Goal: Subscribe to service/newsletter

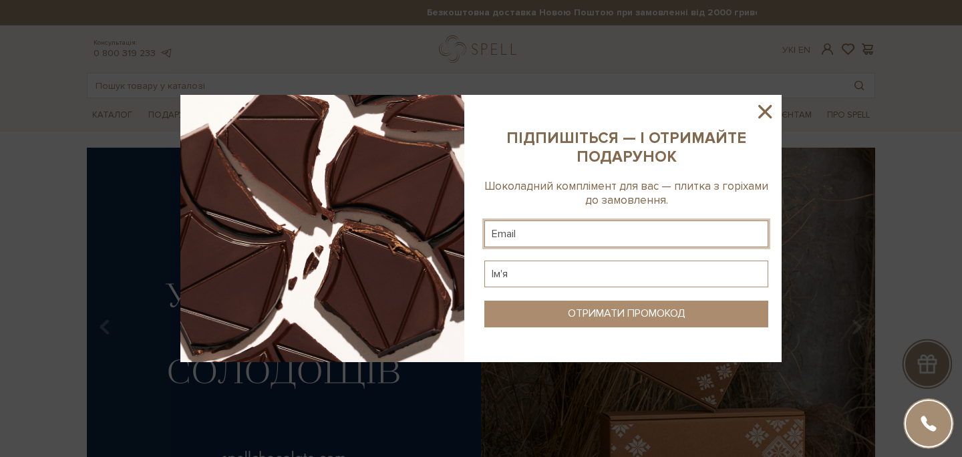
click at [684, 233] on input "text" at bounding box center [626, 233] width 284 height 27
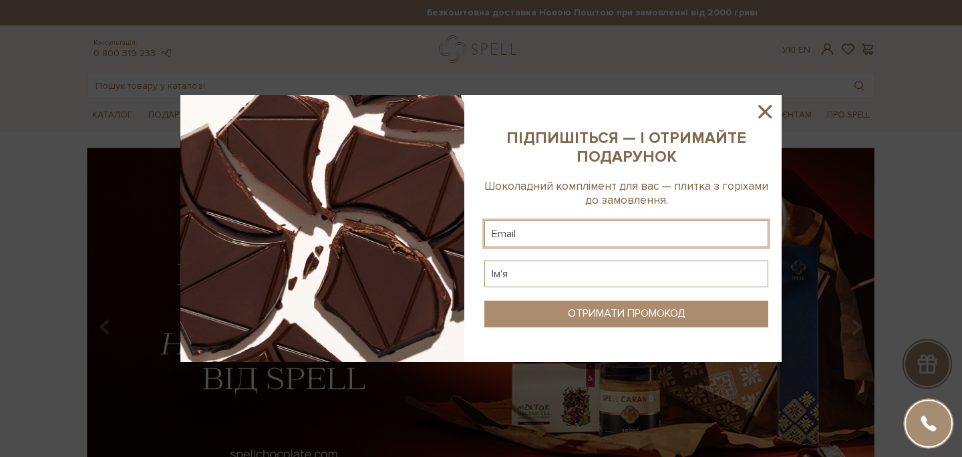
type input "[EMAIL_ADDRESS][DOMAIN_NAME]"
click at [638, 274] on input "text" at bounding box center [626, 273] width 284 height 27
type input "[PERSON_NAME]"
click at [640, 310] on div "ОТРИМАТИ ПРОМОКОД" at bounding box center [627, 313] width 118 height 13
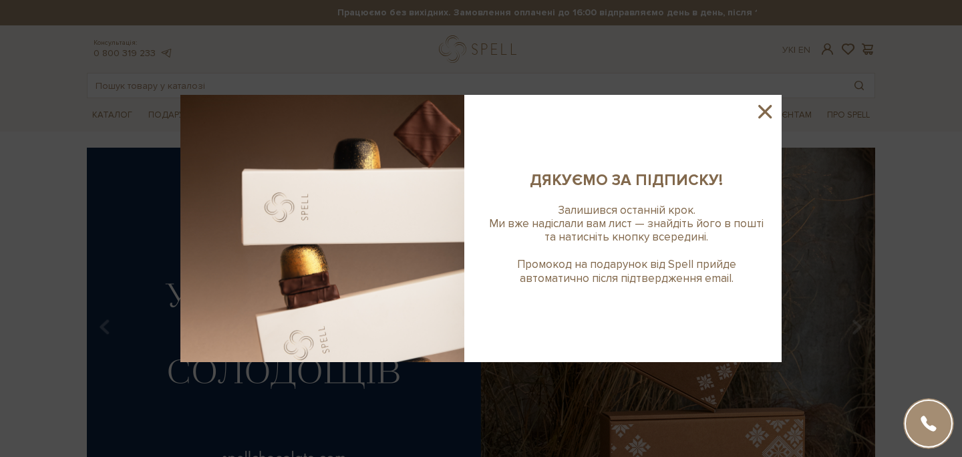
click at [763, 114] on icon at bounding box center [764, 111] width 13 height 13
